Goal: Information Seeking & Learning: Learn about a topic

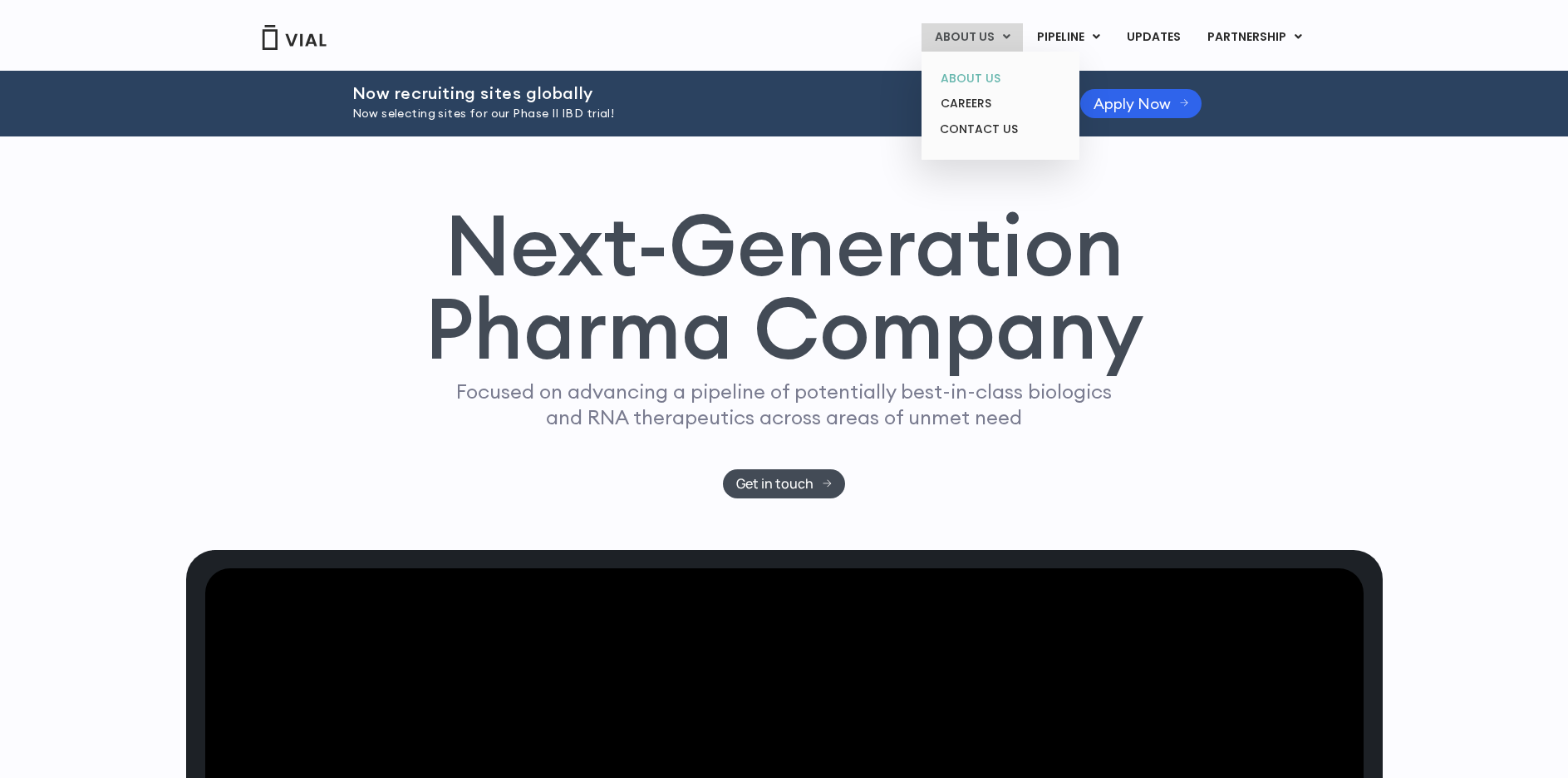
click at [972, 74] on link "ABOUT US" at bounding box center [1000, 78] width 145 height 26
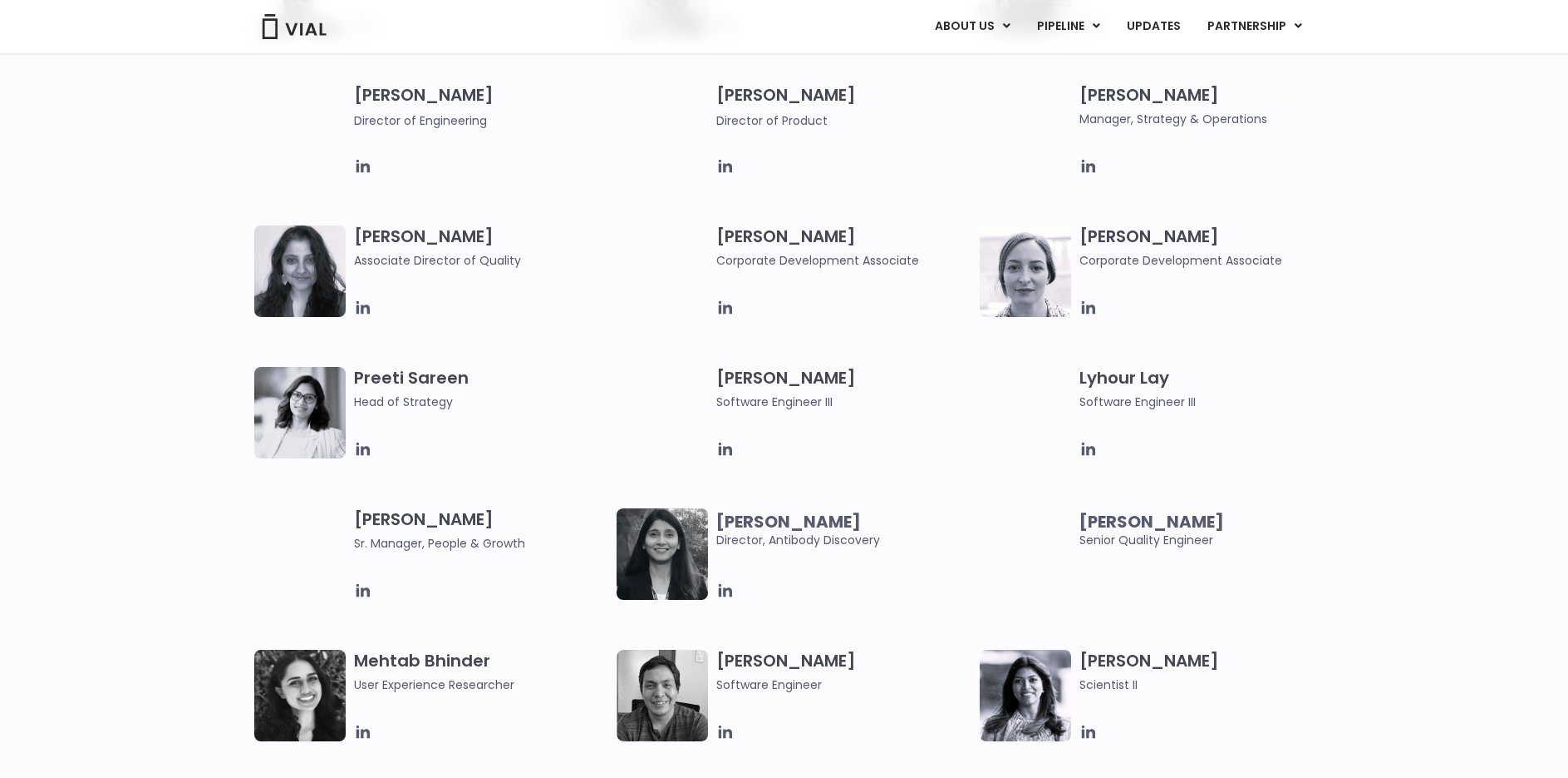
scroll to position [2160, 0]
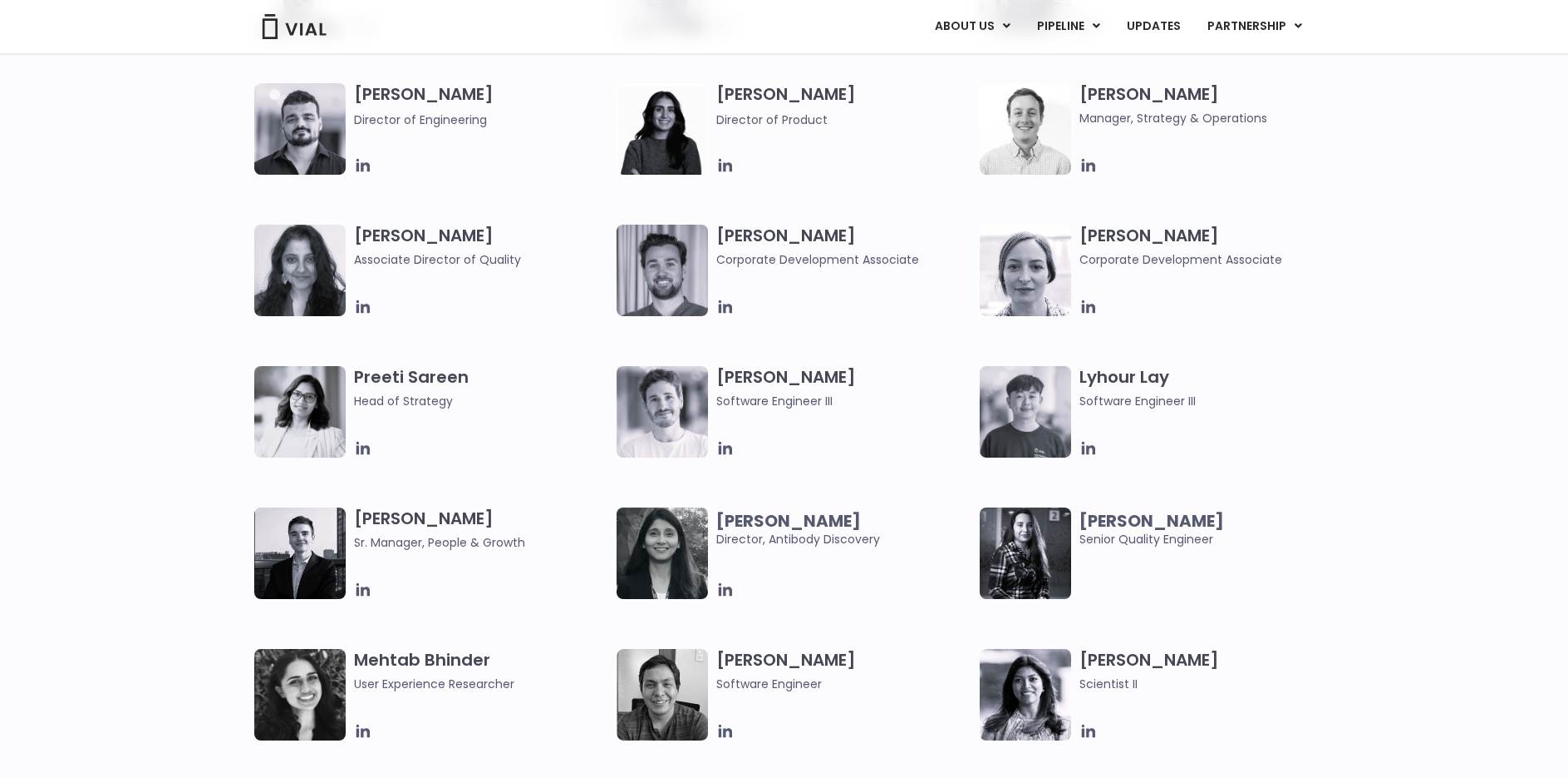
click at [282, 400] on img at bounding box center [299, 411] width 91 height 91
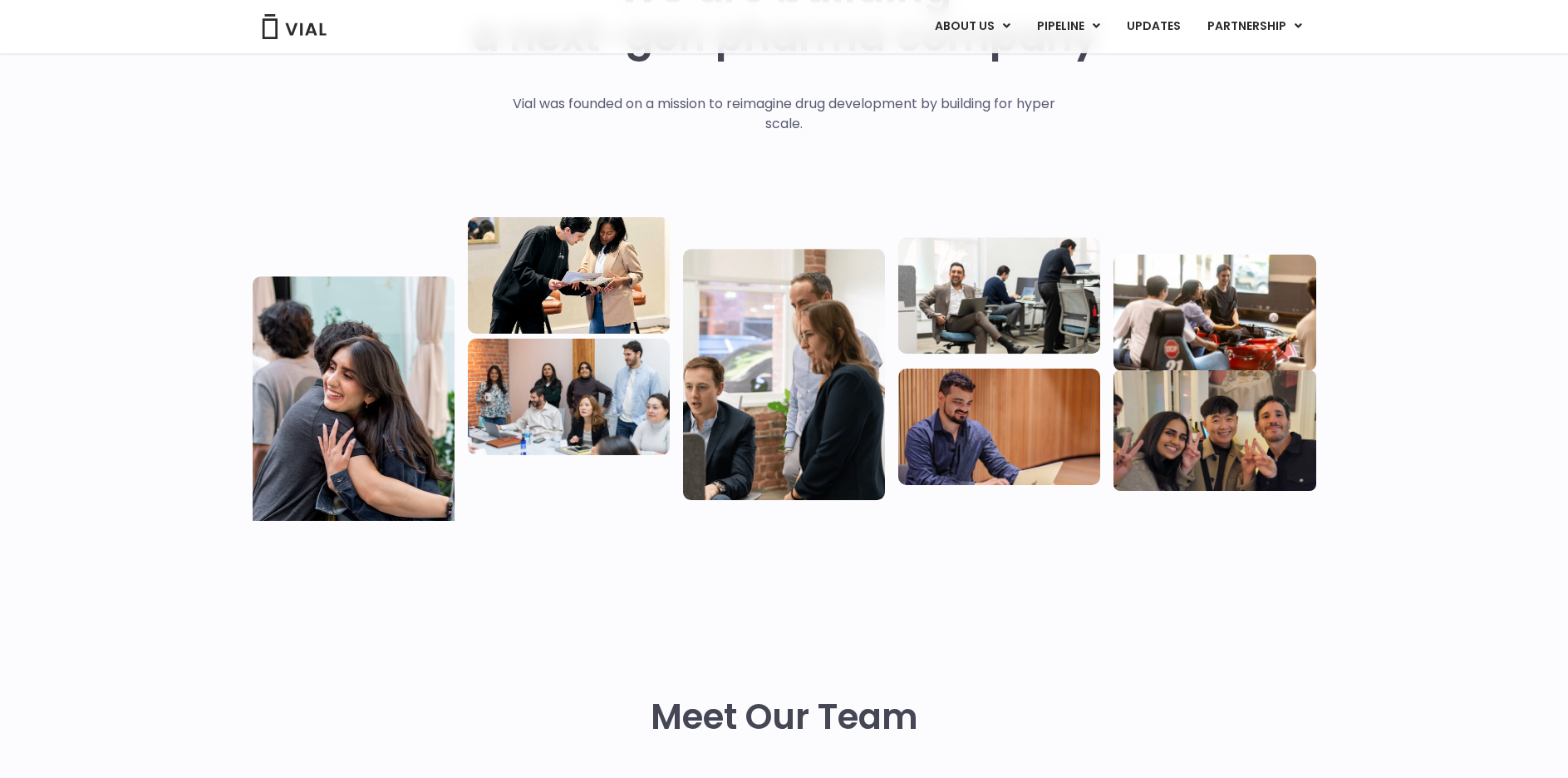
scroll to position [0, 0]
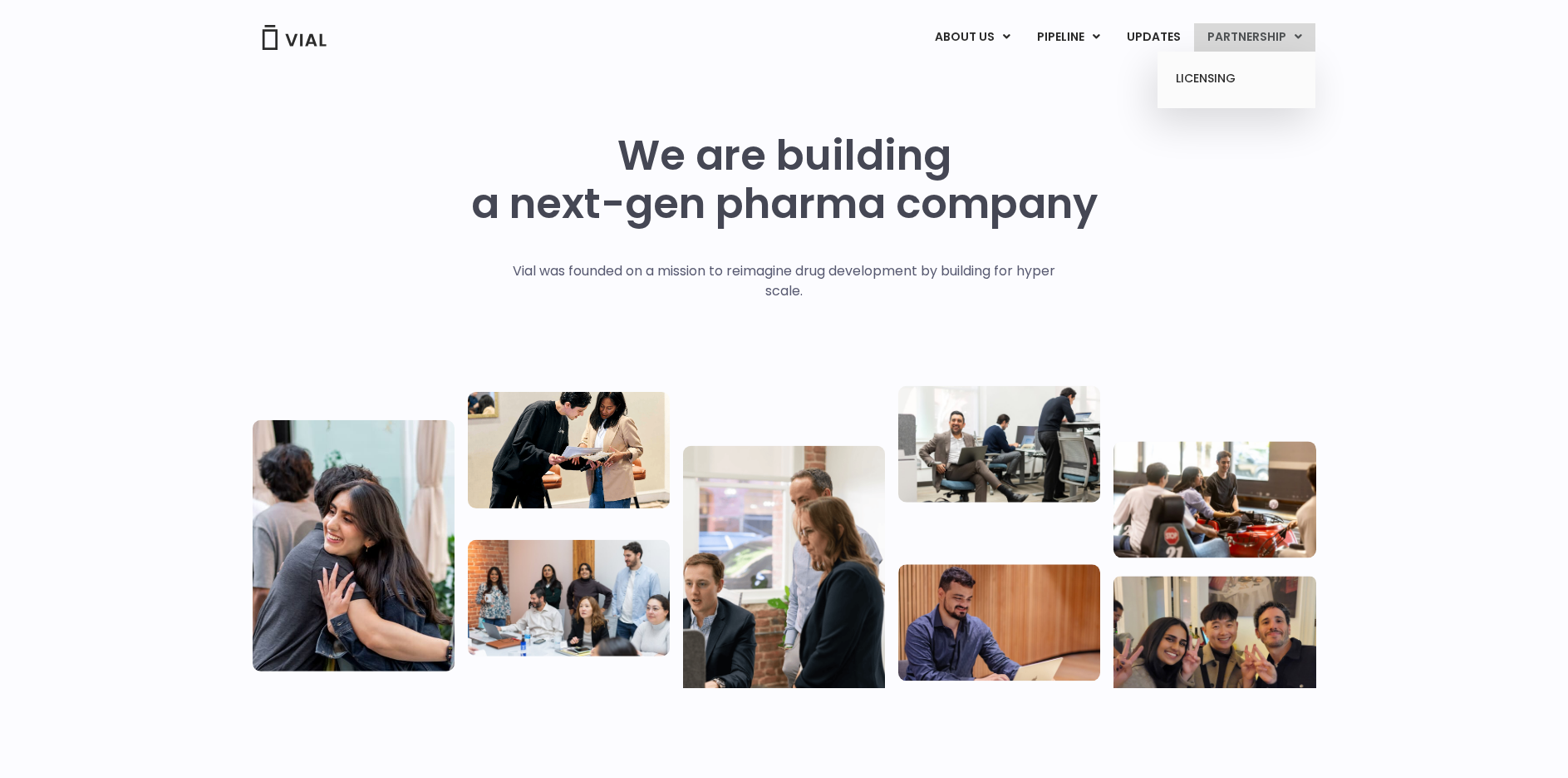
drag, startPoint x: 407, startPoint y: 312, endPoint x: 1293, endPoint y: 30, distance: 929.8
click at [1293, 30] on link "PARTNERSHIP" at bounding box center [1255, 37] width 121 height 29
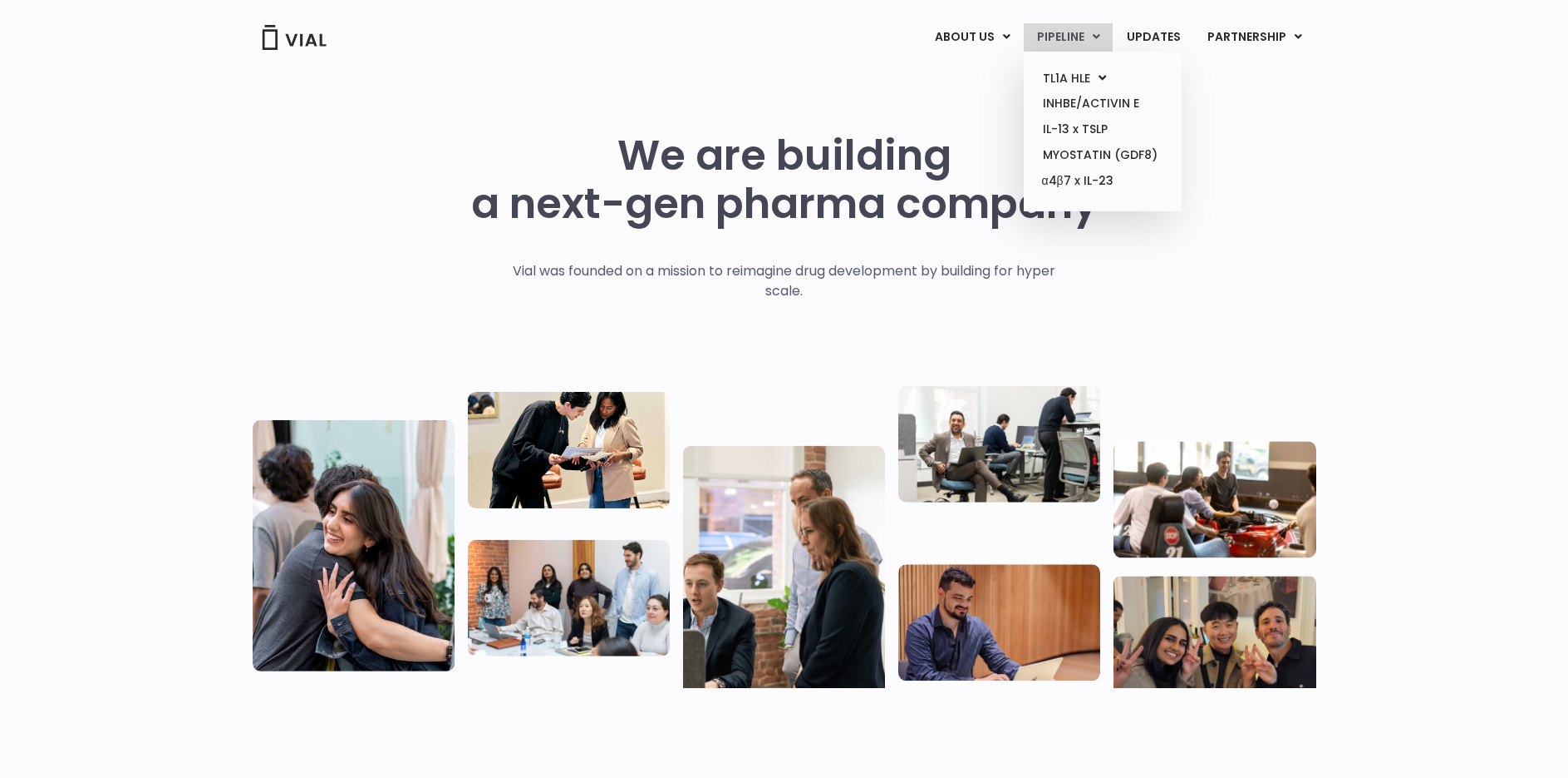
click at [1061, 36] on link "PIPELINE" at bounding box center [1068, 37] width 89 height 29
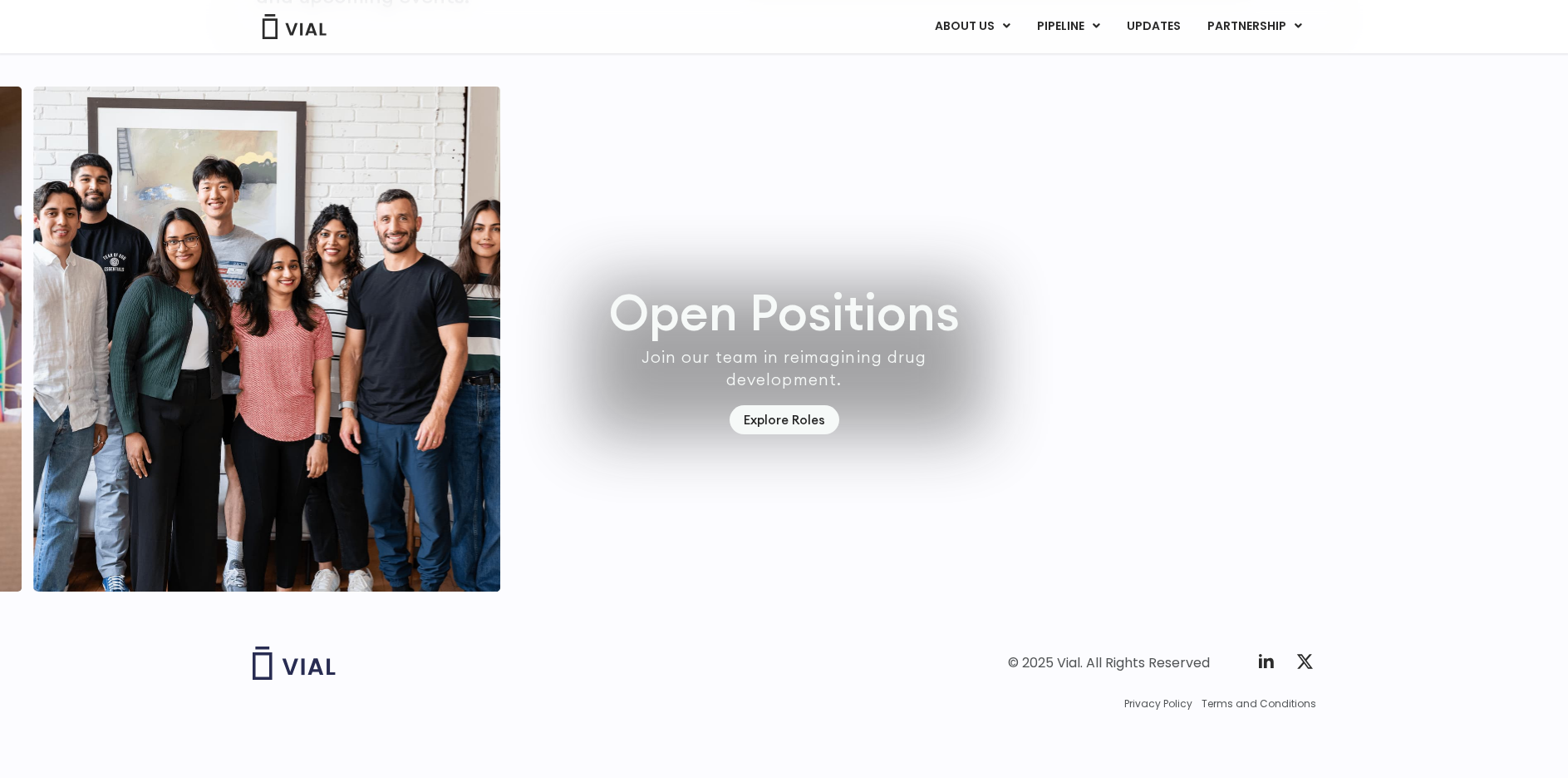
scroll to position [4679, 0]
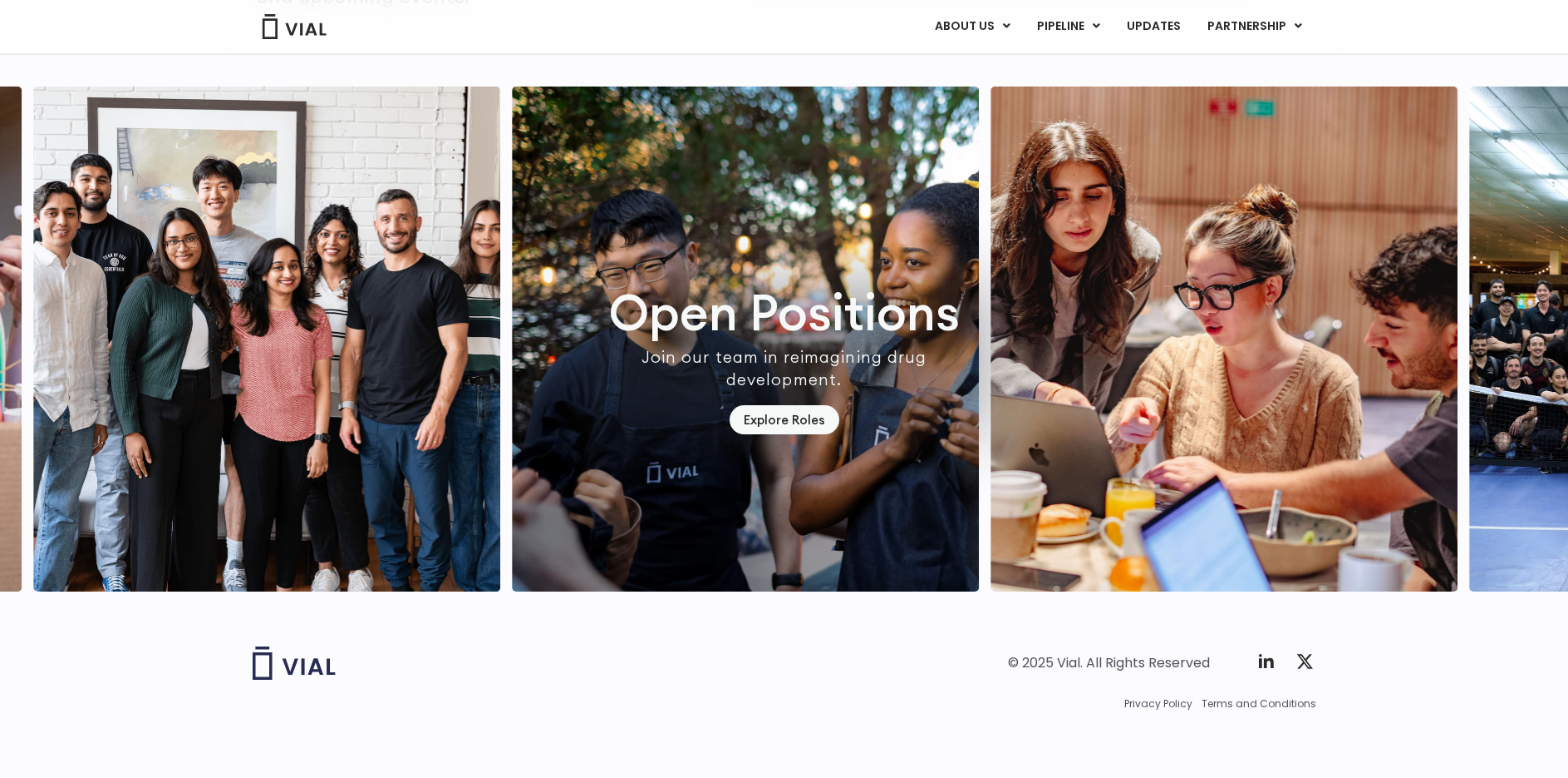
click at [263, 308] on img "7 / 7" at bounding box center [267, 339] width 467 height 505
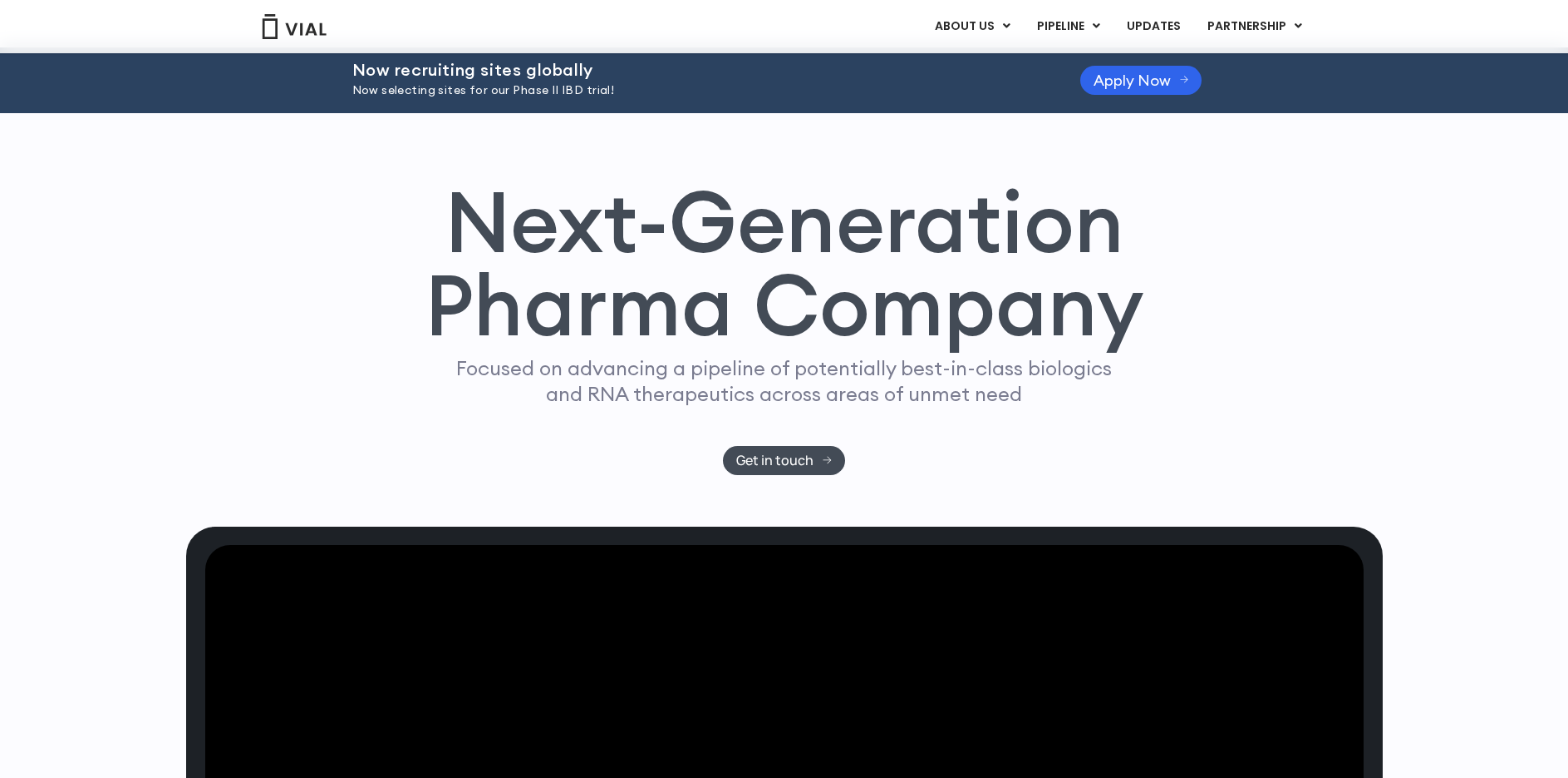
scroll to position [0, 0]
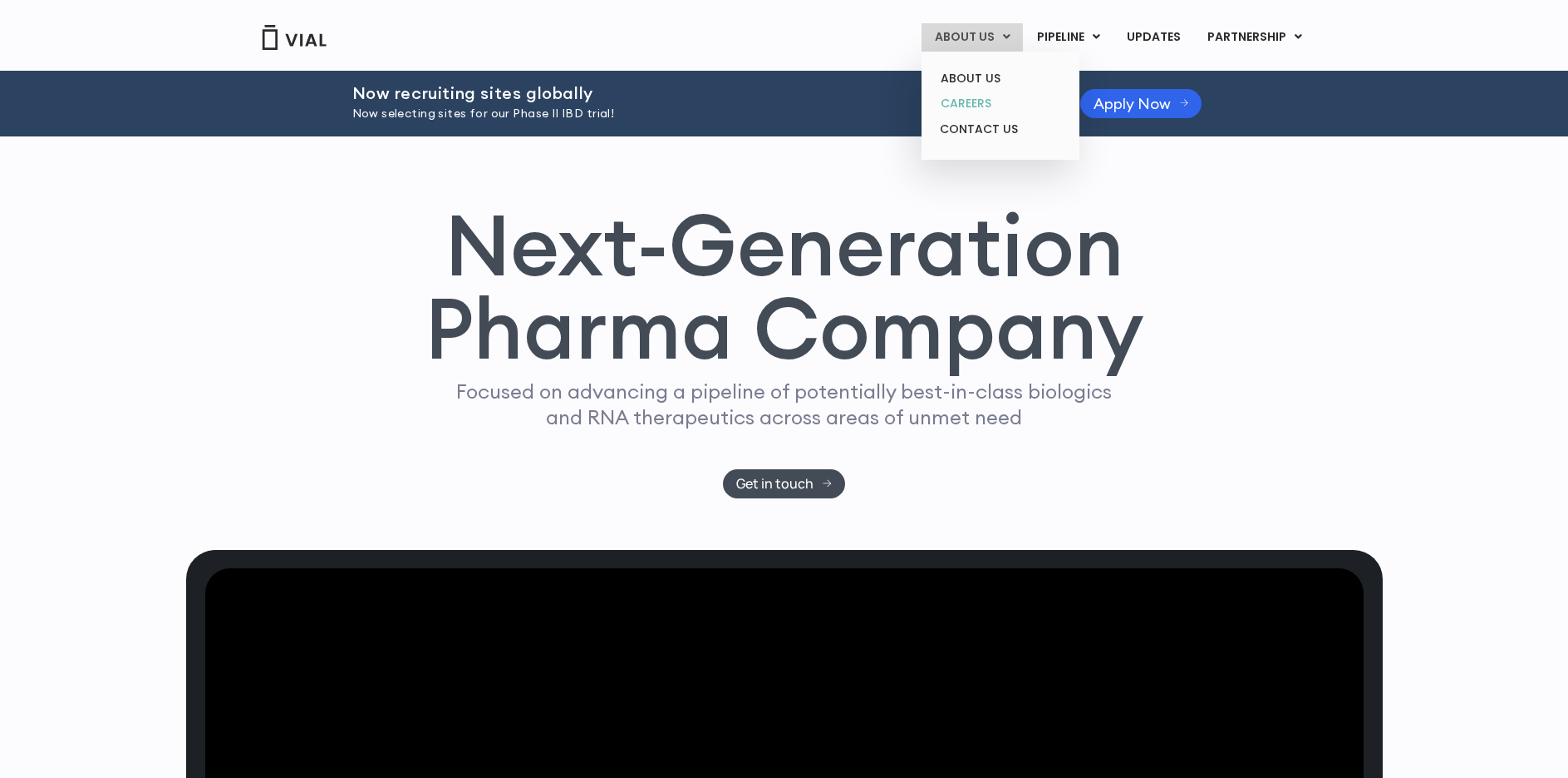
click at [975, 100] on link "CAREERS" at bounding box center [1000, 103] width 145 height 26
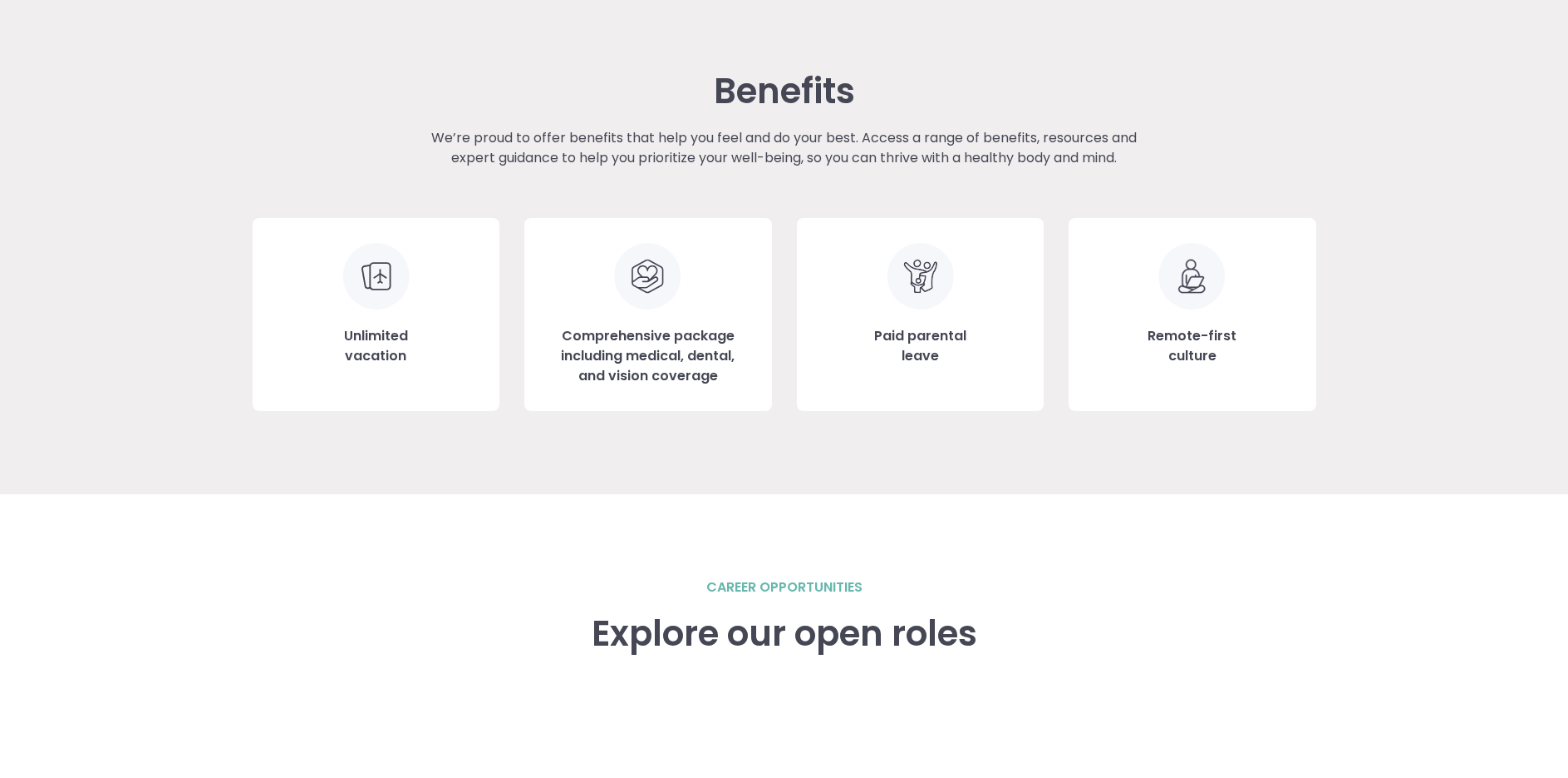
scroll to position [1808, 0]
drag, startPoint x: 391, startPoint y: 332, endPoint x: 408, endPoint y: 333, distance: 17.0
click at [408, 333] on h3 "Unlimited vacation" at bounding box center [376, 344] width 64 height 40
click at [408, 348] on h3 "Unlimited vacation" at bounding box center [376, 344] width 64 height 40
drag, startPoint x: 409, startPoint y: 356, endPoint x: 298, endPoint y: 336, distance: 112.8
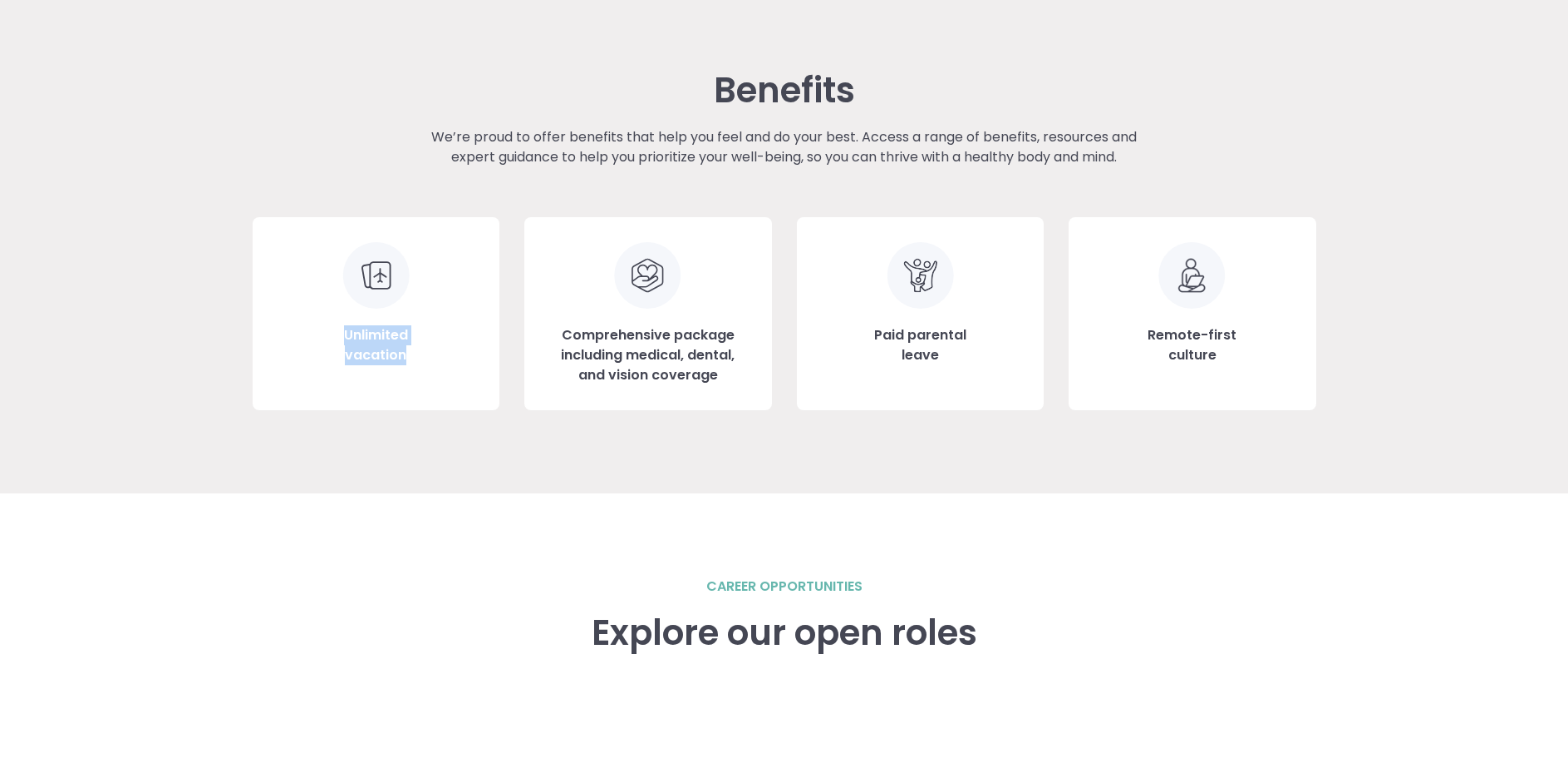
click at [298, 336] on div "Unlimited vacation" at bounding box center [376, 314] width 248 height 193
click at [229, 314] on div "Benefits We’re proud to offer benefits that help you feel and do your best. Acc…" at bounding box center [784, 239] width 1568 height 505
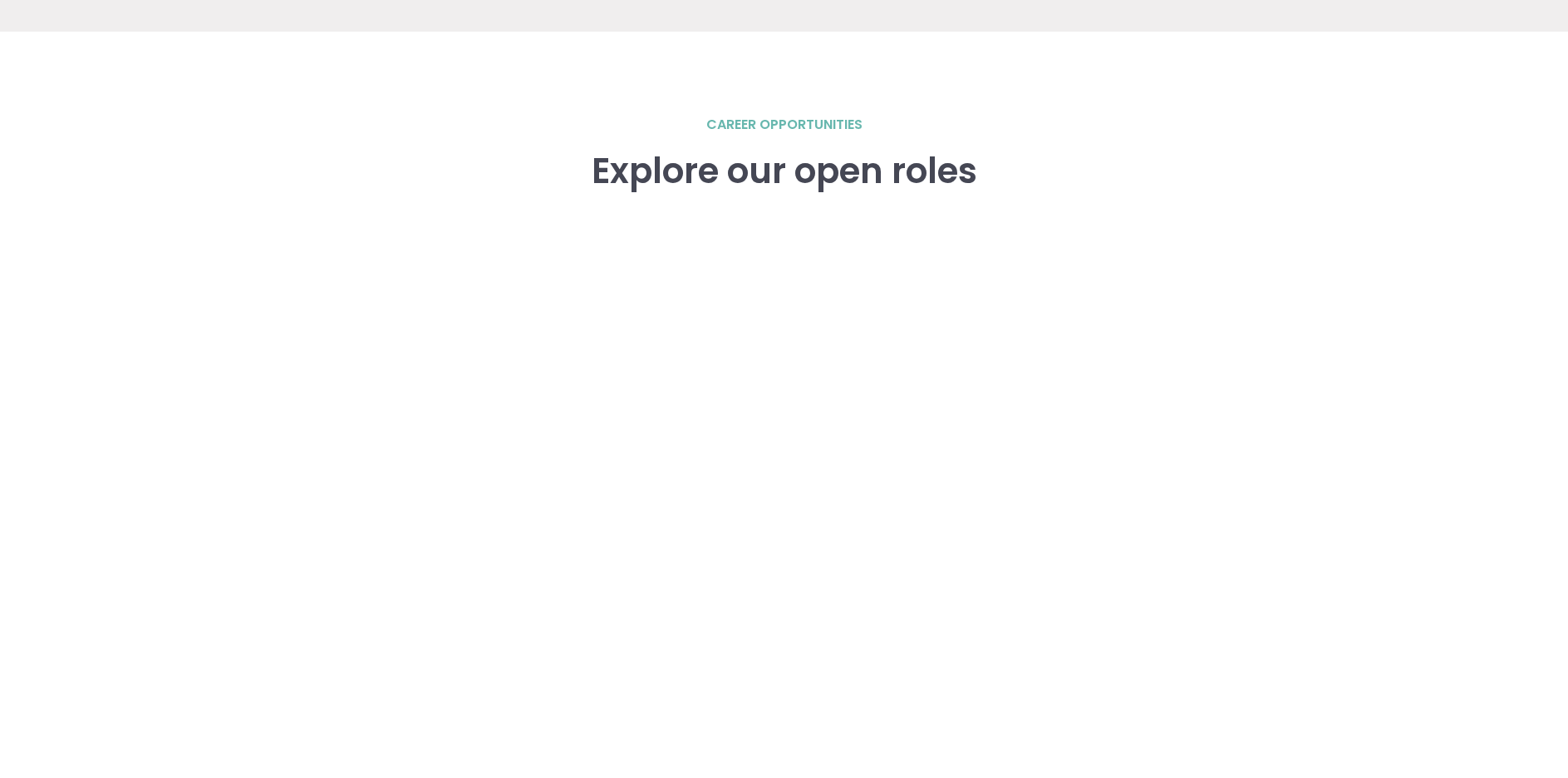
scroll to position [2270, 0]
